Goal: Task Accomplishment & Management: Use online tool/utility

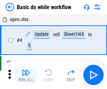
click at [26, 75] on img "button" at bounding box center [26, 72] width 8 height 8
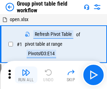
click at [26, 75] on img "button" at bounding box center [26, 72] width 8 height 8
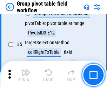
scroll to position [363, 0]
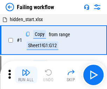
click at [26, 75] on img "button" at bounding box center [26, 72] width 8 height 8
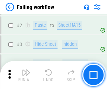
scroll to position [149, 0]
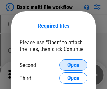
click at [73, 65] on span "Open" at bounding box center [73, 65] width 12 height 6
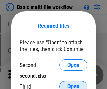
click at [73, 84] on span "Open" at bounding box center [73, 87] width 12 height 6
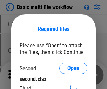
scroll to position [3, 0]
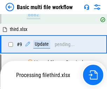
scroll to position [245, 0]
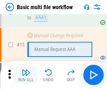
click at [26, 75] on img "button" at bounding box center [26, 72] width 8 height 8
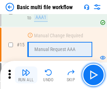
scroll to position [468, 0]
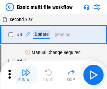
click at [26, 75] on img "button" at bounding box center [26, 72] width 8 height 8
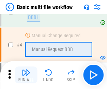
click at [26, 75] on img "button" at bounding box center [26, 72] width 8 height 8
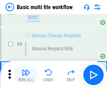
click at [26, 75] on img "button" at bounding box center [26, 72] width 8 height 8
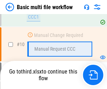
scroll to position [329, 0]
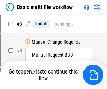
scroll to position [28, 0]
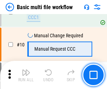
click at [26, 75] on img "button" at bounding box center [26, 72] width 8 height 8
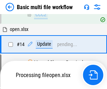
scroll to position [367, 0]
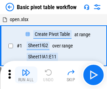
click at [26, 75] on img "button" at bounding box center [26, 72] width 8 height 8
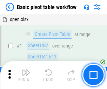
scroll to position [168, 0]
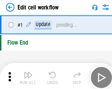
click at [26, 75] on img "button" at bounding box center [27, 72] width 8 height 8
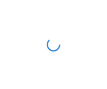
scroll to position [2, 0]
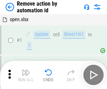
scroll to position [26, 0]
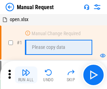
click at [26, 75] on img "button" at bounding box center [26, 72] width 8 height 8
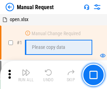
scroll to position [24, 0]
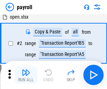
click at [26, 75] on img "button" at bounding box center [26, 72] width 8 height 8
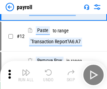
scroll to position [51, 0]
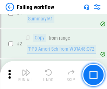
scroll to position [113, 0]
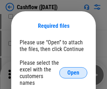
click at [73, 70] on span "Open" at bounding box center [73, 73] width 12 height 6
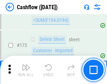
scroll to position [744, 0]
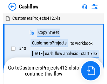
scroll to position [8, 0]
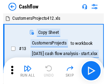
scroll to position [8, 0]
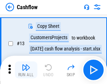
click at [26, 70] on img "button" at bounding box center [26, 67] width 8 height 8
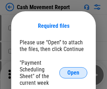
click at [73, 73] on span "Open" at bounding box center [73, 73] width 12 height 6
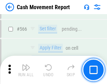
scroll to position [3220, 0]
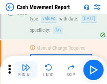
click at [26, 70] on img "button" at bounding box center [26, 67] width 8 height 8
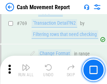
scroll to position [3904, 0]
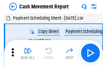
scroll to position [13, 0]
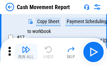
click at [26, 52] on img "button" at bounding box center [26, 49] width 8 height 8
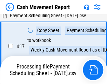
scroll to position [110, 0]
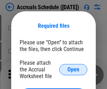
click at [73, 69] on span "Open" at bounding box center [73, 70] width 12 height 6
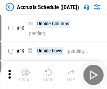
click at [26, 75] on img "button" at bounding box center [26, 72] width 8 height 8
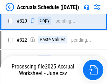
scroll to position [1307, 0]
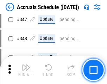
click at [26, 70] on img "button" at bounding box center [26, 67] width 8 height 8
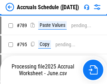
scroll to position [2951, 0]
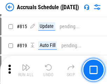
click at [26, 70] on img "button" at bounding box center [26, 67] width 8 height 8
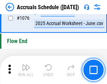
scroll to position [4208, 0]
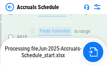
scroll to position [3714, 0]
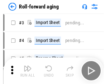
scroll to position [1, 0]
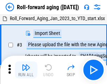
click at [26, 70] on img "button" at bounding box center [26, 67] width 8 height 8
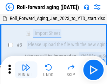
click at [26, 70] on img "button" at bounding box center [26, 67] width 8 height 8
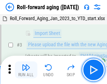
scroll to position [45, 0]
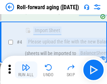
click at [26, 70] on img "button" at bounding box center [26, 67] width 8 height 8
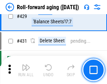
scroll to position [2436, 0]
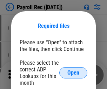
click at [73, 73] on span "Open" at bounding box center [73, 73] width 12 height 6
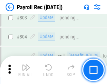
scroll to position [4464, 0]
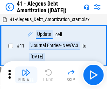
click at [26, 75] on img "button" at bounding box center [26, 72] width 8 height 8
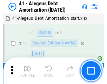
scroll to position [87, 0]
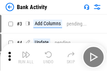
click at [26, 57] on img "button" at bounding box center [26, 55] width 8 height 8
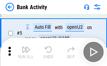
scroll to position [37, 0]
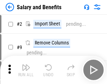
click at [26, 70] on img "button" at bounding box center [26, 67] width 8 height 8
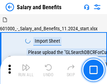
scroll to position [9, 0]
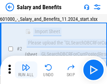
click at [26, 70] on img "button" at bounding box center [26, 67] width 8 height 8
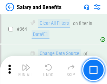
scroll to position [3309, 0]
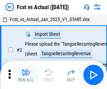
click at [26, 70] on img "button" at bounding box center [26, 72] width 8 height 8
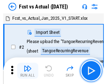
scroll to position [9, 0]
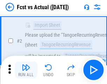
click at [26, 70] on img "button" at bounding box center [26, 67] width 8 height 8
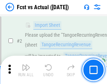
scroll to position [66, 0]
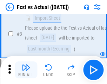
click at [26, 70] on img "button" at bounding box center [26, 67] width 8 height 8
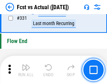
scroll to position [3363, 0]
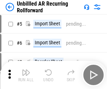
click at [26, 70] on img "button" at bounding box center [26, 72] width 8 height 8
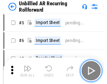
scroll to position [15, 0]
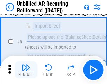
click at [26, 70] on img "button" at bounding box center [26, 67] width 8 height 8
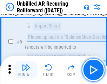
scroll to position [66, 0]
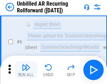
click at [26, 70] on img "button" at bounding box center [26, 67] width 8 height 8
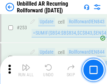
scroll to position [2386, 0]
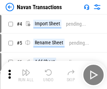
click at [26, 70] on img "button" at bounding box center [26, 72] width 8 height 8
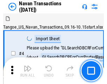
scroll to position [11, 0]
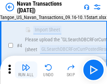
click at [26, 70] on img "button" at bounding box center [26, 67] width 8 height 8
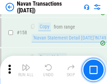
scroll to position [2278, 0]
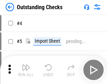
click at [26, 70] on img "button" at bounding box center [26, 67] width 8 height 8
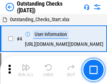
scroll to position [30, 0]
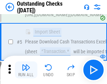
click at [26, 70] on img "button" at bounding box center [26, 67] width 8 height 8
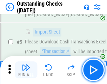
scroll to position [73, 0]
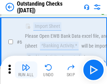
click at [26, 70] on img "button" at bounding box center [26, 67] width 8 height 8
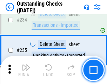
scroll to position [2134, 0]
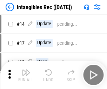
click at [26, 75] on img "button" at bounding box center [26, 72] width 8 height 8
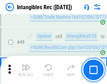
scroll to position [274, 0]
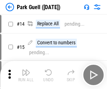
click at [26, 70] on img "button" at bounding box center [26, 72] width 8 height 8
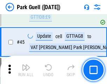
scroll to position [879, 0]
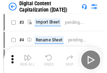
scroll to position [20, 0]
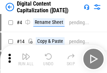
click at [26, 59] on img "button" at bounding box center [26, 56] width 8 height 8
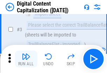
click at [26, 59] on img "button" at bounding box center [26, 56] width 8 height 8
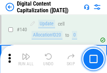
scroll to position [745, 0]
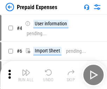
click at [26, 70] on img "button" at bounding box center [26, 72] width 8 height 8
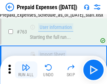
click at [26, 70] on img "button" at bounding box center [26, 67] width 8 height 8
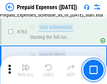
scroll to position [1989, 0]
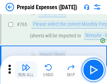
click at [26, 70] on img "button" at bounding box center [26, 67] width 8 height 8
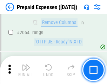
scroll to position [7344, 0]
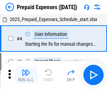
click at [26, 75] on img "button" at bounding box center [26, 72] width 8 height 8
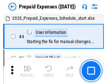
scroll to position [31, 0]
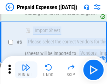
click at [26, 70] on img "button" at bounding box center [26, 67] width 8 height 8
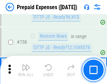
scroll to position [2503, 0]
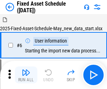
click at [26, 75] on img "button" at bounding box center [26, 72] width 8 height 8
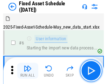
scroll to position [38, 0]
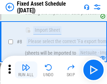
click at [26, 70] on img "button" at bounding box center [26, 67] width 8 height 8
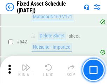
scroll to position [2505, 0]
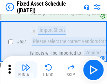
click at [26, 70] on img "button" at bounding box center [26, 67] width 8 height 8
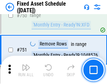
scroll to position [3425, 0]
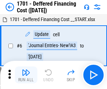
click at [26, 75] on img "button" at bounding box center [26, 72] width 8 height 8
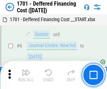
scroll to position [84, 0]
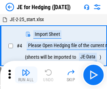
click at [26, 70] on img "button" at bounding box center [26, 72] width 8 height 8
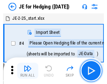
scroll to position [1, 0]
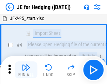
click at [26, 70] on img "button" at bounding box center [26, 67] width 8 height 8
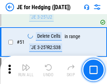
scroll to position [455, 0]
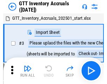
scroll to position [1, 0]
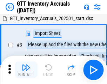
click at [26, 70] on img "button" at bounding box center [26, 67] width 8 height 8
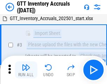
click at [26, 70] on img "button" at bounding box center [26, 67] width 8 height 8
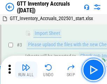
scroll to position [45, 0]
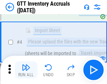
click at [26, 70] on img "button" at bounding box center [26, 67] width 8 height 8
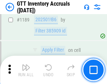
scroll to position [5737, 0]
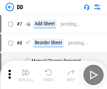
click at [26, 75] on img "button" at bounding box center [26, 72] width 8 height 8
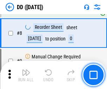
scroll to position [68, 0]
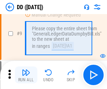
click at [26, 75] on img "button" at bounding box center [26, 72] width 8 height 8
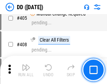
scroll to position [3144, 0]
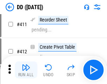
click at [26, 70] on img "button" at bounding box center [26, 67] width 8 height 8
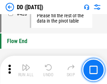
scroll to position [3363, 0]
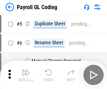
click at [26, 75] on img "button" at bounding box center [26, 72] width 8 height 8
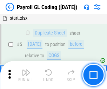
scroll to position [84, 0]
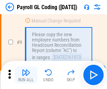
click at [26, 75] on img "button" at bounding box center [26, 72] width 8 height 8
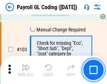
scroll to position [1648, 0]
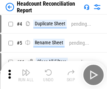
click at [26, 75] on img "button" at bounding box center [26, 72] width 8 height 8
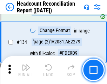
scroll to position [845, 0]
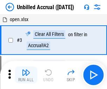
click at [26, 75] on img "button" at bounding box center [26, 72] width 8 height 8
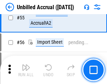
scroll to position [734, 0]
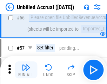
click at [26, 70] on img "button" at bounding box center [26, 67] width 8 height 8
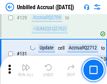
scroll to position [2093, 0]
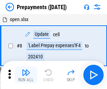
click at [26, 75] on img "button" at bounding box center [26, 72] width 8 height 8
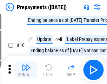
scroll to position [44, 0]
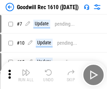
click at [26, 75] on img "button" at bounding box center [26, 72] width 8 height 8
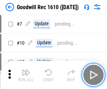
scroll to position [120, 0]
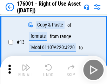
scroll to position [45, 0]
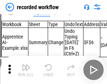
click at [26, 70] on img "button" at bounding box center [26, 67] width 8 height 8
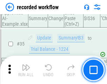
scroll to position [2196, 0]
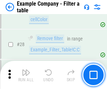
scroll to position [643, 0]
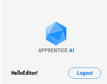
scroll to position [11, 0]
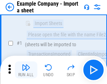
click at [26, 70] on img "button" at bounding box center [26, 67] width 8 height 8
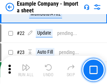
scroll to position [155, 0]
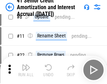
click at [26, 70] on img "button" at bounding box center [26, 67] width 8 height 8
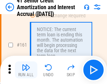
click at [26, 70] on img "button" at bounding box center [26, 67] width 8 height 8
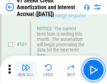
scroll to position [751, 0]
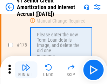
click at [26, 70] on img "button" at bounding box center [26, 67] width 8 height 8
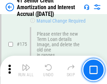
scroll to position [823, 0]
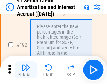
click at [26, 70] on img "button" at bounding box center [26, 67] width 8 height 8
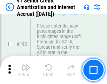
scroll to position [897, 0]
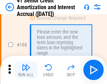
click at [26, 70] on img "button" at bounding box center [26, 67] width 8 height 8
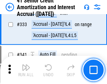
scroll to position [1795, 0]
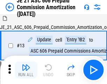
click at [26, 70] on img "button" at bounding box center [26, 67] width 8 height 8
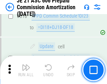
scroll to position [1312, 0]
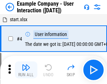
click at [26, 70] on img "button" at bounding box center [26, 67] width 8 height 8
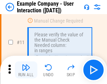
click at [26, 70] on img "button" at bounding box center [26, 67] width 8 height 8
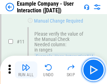
scroll to position [152, 0]
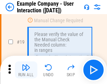
click at [26, 70] on img "button" at bounding box center [26, 67] width 8 height 8
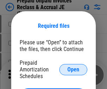
click at [73, 69] on span "Open" at bounding box center [73, 70] width 12 height 6
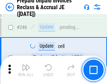
scroll to position [949, 0]
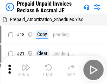
click at [26, 70] on img "button" at bounding box center [26, 67] width 8 height 8
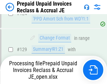
scroll to position [540, 0]
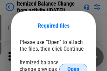
click at [73, 67] on span "Open" at bounding box center [73, 70] width 12 height 6
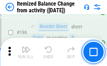
scroll to position [1352, 0]
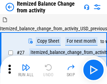
scroll to position [11, 0]
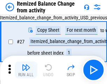
click at [26, 70] on img "button" at bounding box center [26, 67] width 8 height 8
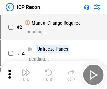
scroll to position [3, 0]
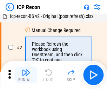
click at [26, 75] on img "button" at bounding box center [26, 72] width 8 height 8
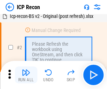
click at [26, 75] on img "button" at bounding box center [26, 72] width 8 height 8
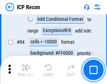
scroll to position [689, 0]
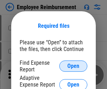
click at [73, 66] on span "Open" at bounding box center [73, 66] width 12 height 6
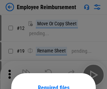
scroll to position [62, 0]
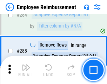
scroll to position [1910, 0]
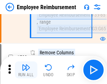
click at [26, 70] on img "button" at bounding box center [26, 67] width 8 height 8
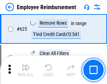
scroll to position [4207, 0]
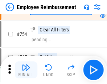
click at [26, 70] on img "button" at bounding box center [26, 67] width 8 height 8
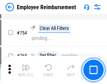
scroll to position [4929, 0]
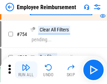
click at [26, 70] on img "button" at bounding box center [26, 67] width 8 height 8
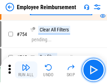
click at [26, 70] on img "button" at bounding box center [26, 67] width 8 height 8
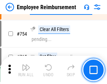
click at [26, 70] on img "button" at bounding box center [26, 67] width 8 height 8
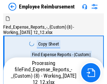
scroll to position [24, 0]
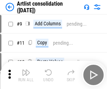
click at [26, 75] on img "button" at bounding box center [26, 72] width 8 height 8
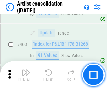
scroll to position [3076, 0]
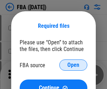
click at [73, 65] on span "Open" at bounding box center [73, 65] width 12 height 6
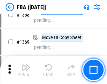
scroll to position [7546, 0]
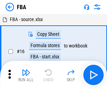
scroll to position [7, 0]
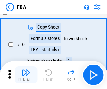
click at [26, 75] on img "button" at bounding box center [26, 72] width 8 height 8
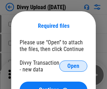
click at [73, 66] on span "Open" at bounding box center [73, 66] width 12 height 6
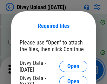
scroll to position [728, 0]
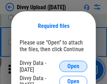
click at [73, 66] on span "Open" at bounding box center [73, 66] width 12 height 6
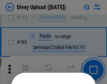
scroll to position [789, 0]
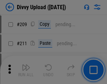
scroll to position [1193, 0]
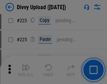
scroll to position [1402, 0]
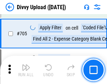
scroll to position [4806, 0]
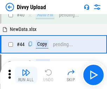
click at [26, 75] on img "button" at bounding box center [26, 72] width 8 height 8
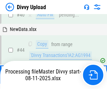
scroll to position [77, 0]
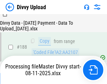
scroll to position [827, 0]
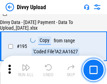
scroll to position [982, 0]
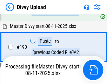
scroll to position [941, 0]
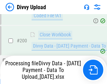
scroll to position [1102, 0]
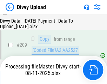
scroll to position [1292, 0]
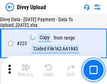
scroll to position [1602, 0]
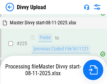
scroll to position [1668, 0]
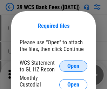
click at [73, 66] on span "Open" at bounding box center [73, 66] width 12 height 6
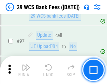
scroll to position [685, 0]
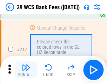
click at [26, 70] on img "button" at bounding box center [26, 67] width 8 height 8
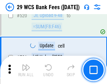
scroll to position [3626, 0]
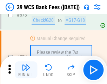
click at [26, 70] on img "button" at bounding box center [26, 67] width 8 height 8
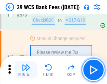
scroll to position [3891, 0]
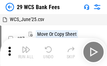
scroll to position [13, 0]
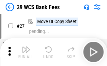
click at [26, 52] on img "button" at bounding box center [26, 49] width 8 height 8
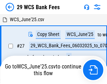
scroll to position [4, 0]
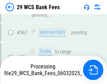
scroll to position [3883, 0]
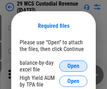
click at [73, 66] on span "Open" at bounding box center [73, 66] width 12 height 6
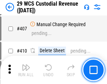
scroll to position [3254, 0]
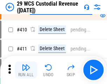
click at [26, 70] on img "button" at bounding box center [26, 67] width 8 height 8
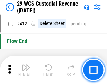
scroll to position [3355, 0]
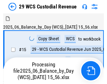
scroll to position [17, 0]
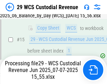
scroll to position [159, 0]
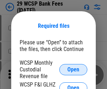
click at [73, 69] on span "Open" at bounding box center [73, 70] width 12 height 6
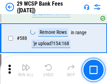
scroll to position [2766, 0]
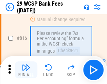
click at [26, 70] on img "button" at bounding box center [26, 67] width 8 height 8
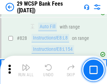
scroll to position [4458, 0]
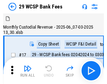
scroll to position [17, 0]
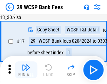
click at [26, 70] on img "button" at bounding box center [26, 67] width 8 height 8
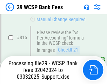
scroll to position [4254, 0]
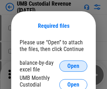
click at [73, 66] on span "Open" at bounding box center [73, 66] width 12 height 6
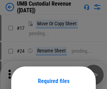
scroll to position [55, 0]
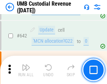
scroll to position [3639, 0]
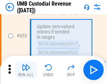
click at [26, 70] on img "button" at bounding box center [26, 67] width 8 height 8
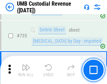
scroll to position [4296, 0]
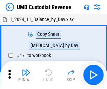
scroll to position [5, 0]
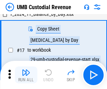
click at [26, 75] on img "button" at bounding box center [26, 72] width 8 height 8
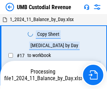
scroll to position [5, 0]
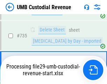
scroll to position [4280, 0]
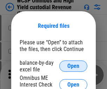
click at [73, 66] on span "Open" at bounding box center [73, 66] width 12 height 6
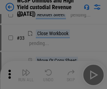
scroll to position [161, 0]
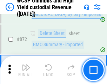
scroll to position [5946, 0]
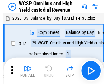
scroll to position [4, 0]
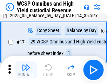
click at [26, 70] on img "button" at bounding box center [26, 67] width 8 height 8
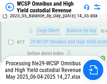
scroll to position [146, 0]
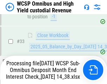
scroll to position [348, 0]
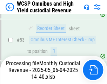
scroll to position [721, 0]
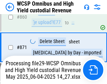
scroll to position [5930, 0]
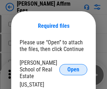
click at [73, 67] on span "Open" at bounding box center [73, 70] width 12 height 6
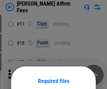
scroll to position [55, 0]
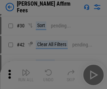
scroll to position [143, 0]
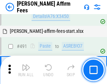
scroll to position [1910, 0]
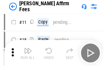
scroll to position [7, 0]
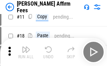
click at [26, 52] on img "button" at bounding box center [26, 49] width 8 height 8
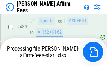
scroll to position [1843, 0]
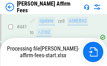
scroll to position [1843, 0]
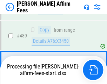
scroll to position [1834, 0]
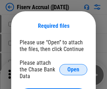
click at [73, 67] on span "Open" at bounding box center [73, 70] width 12 height 6
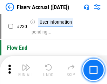
scroll to position [2226, 0]
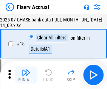
click at [26, 75] on img "button" at bounding box center [26, 72] width 8 height 8
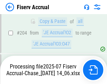
scroll to position [2062, 0]
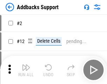
click at [26, 70] on img "button" at bounding box center [26, 67] width 8 height 8
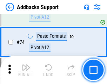
scroll to position [512, 0]
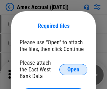
click at [73, 69] on span "Open" at bounding box center [73, 70] width 12 height 6
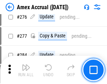
scroll to position [1874, 0]
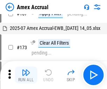
click at [26, 75] on img "button" at bounding box center [26, 72] width 8 height 8
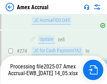
scroll to position [2048, 0]
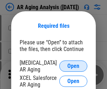
click at [73, 65] on span "Open" at bounding box center [73, 66] width 12 height 6
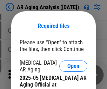
scroll to position [211, 0]
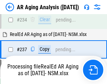
scroll to position [1089, 0]
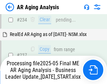
scroll to position [1081, 0]
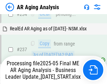
scroll to position [1110, 0]
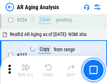
scroll to position [1081, 0]
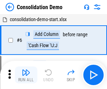
click at [26, 75] on img "button" at bounding box center [26, 72] width 8 height 8
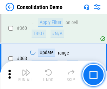
scroll to position [2355, 0]
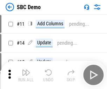
click at [26, 75] on img "button" at bounding box center [26, 72] width 8 height 8
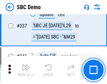
scroll to position [1848, 0]
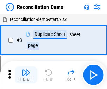
click at [26, 75] on img "button" at bounding box center [26, 72] width 8 height 8
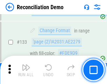
scroll to position [834, 0]
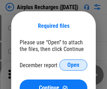
click at [73, 65] on span "Open" at bounding box center [73, 65] width 12 height 6
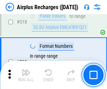
scroll to position [3023, 0]
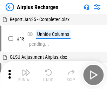
click at [26, 75] on img "button" at bounding box center [26, 72] width 8 height 8
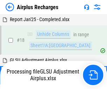
scroll to position [31, 0]
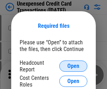
click at [73, 66] on span "Open" at bounding box center [73, 66] width 12 height 6
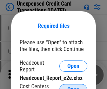
click at [73, 87] on span "Open" at bounding box center [73, 90] width 12 height 6
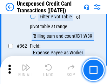
scroll to position [1807, 0]
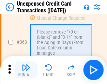
click at [26, 70] on img "button" at bounding box center [26, 67] width 8 height 8
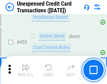
scroll to position [2396, 0]
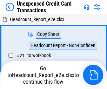
scroll to position [11, 0]
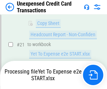
scroll to position [114, 0]
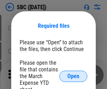
click at [73, 76] on span "Open" at bounding box center [73, 76] width 12 height 6
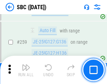
scroll to position [1373, 0]
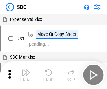
scroll to position [7, 0]
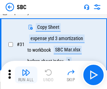
click at [26, 75] on img "button" at bounding box center [26, 72] width 8 height 8
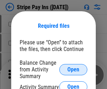
click at [73, 69] on span "Open" at bounding box center [73, 70] width 12 height 6
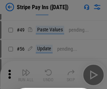
scroll to position [128, 0]
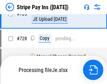
scroll to position [3700, 0]
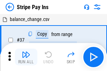
click at [26, 57] on img "button" at bounding box center [26, 55] width 8 height 8
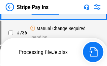
scroll to position [3684, 0]
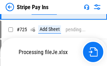
scroll to position [3684, 0]
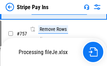
scroll to position [3684, 0]
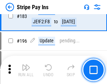
scroll to position [951, 0]
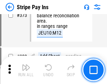
click at [26, 70] on img "button" at bounding box center [26, 67] width 8 height 8
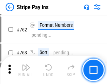
scroll to position [3675, 0]
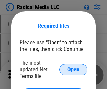
click at [73, 69] on span "Open" at bounding box center [73, 70] width 12 height 6
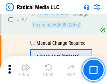
scroll to position [1625, 0]
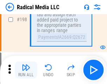
click at [26, 70] on img "button" at bounding box center [26, 67] width 8 height 8
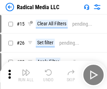
scroll to position [39, 0]
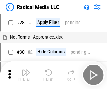
click at [26, 75] on img "button" at bounding box center [26, 72] width 8 height 8
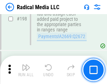
scroll to position [1761, 0]
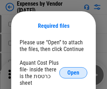
click at [73, 73] on span "Open" at bounding box center [73, 73] width 12 height 6
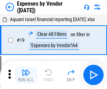
click at [26, 75] on img "button" at bounding box center [26, 72] width 8 height 8
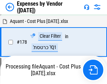
scroll to position [548, 0]
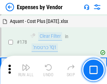
scroll to position [548, 0]
